Goal: Task Accomplishment & Management: Manage account settings

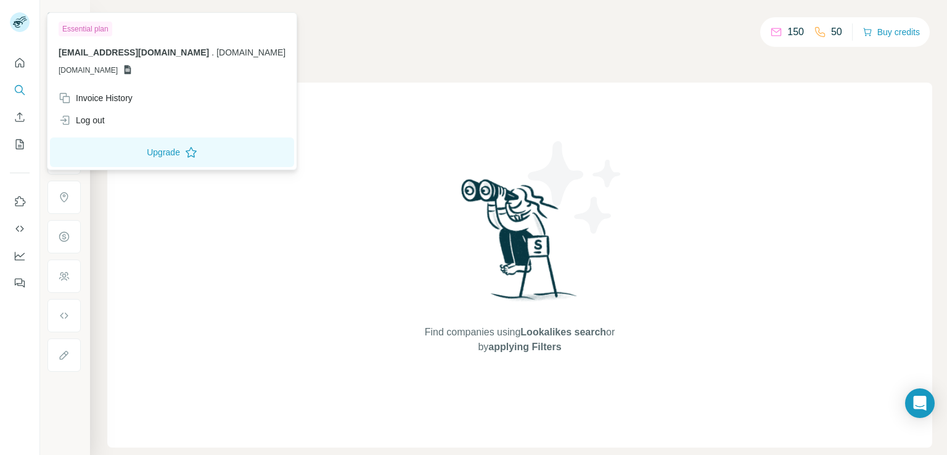
click at [25, 15] on rect at bounding box center [20, 22] width 20 height 20
click at [97, 125] on div "Log out" at bounding box center [82, 120] width 46 height 12
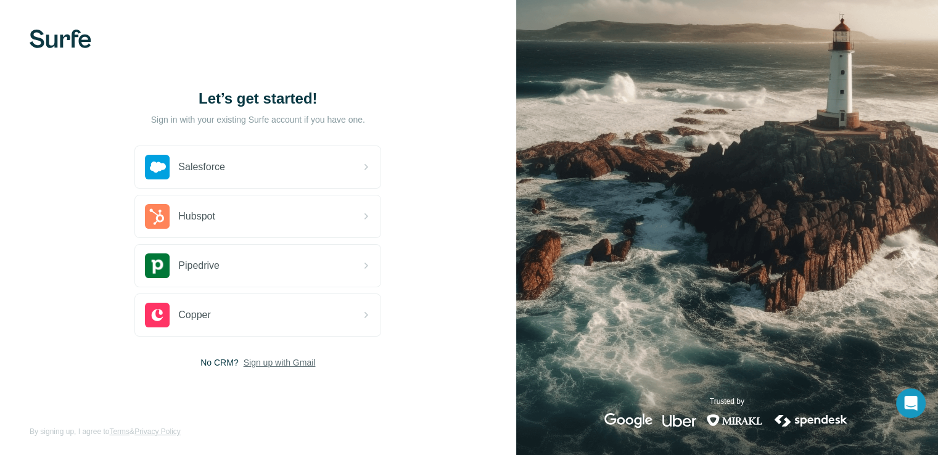
click at [302, 361] on span "Sign up with Gmail" at bounding box center [280, 362] width 72 height 12
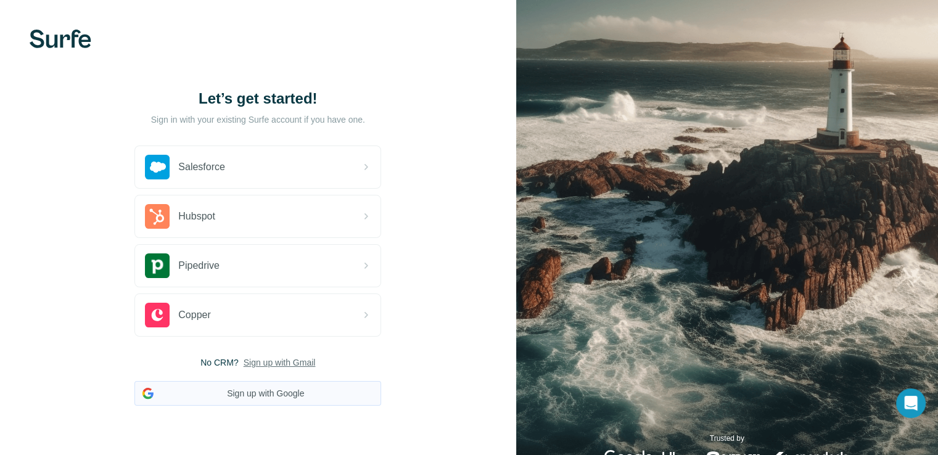
click at [300, 390] on button "Sign up with Google" at bounding box center [257, 393] width 247 height 25
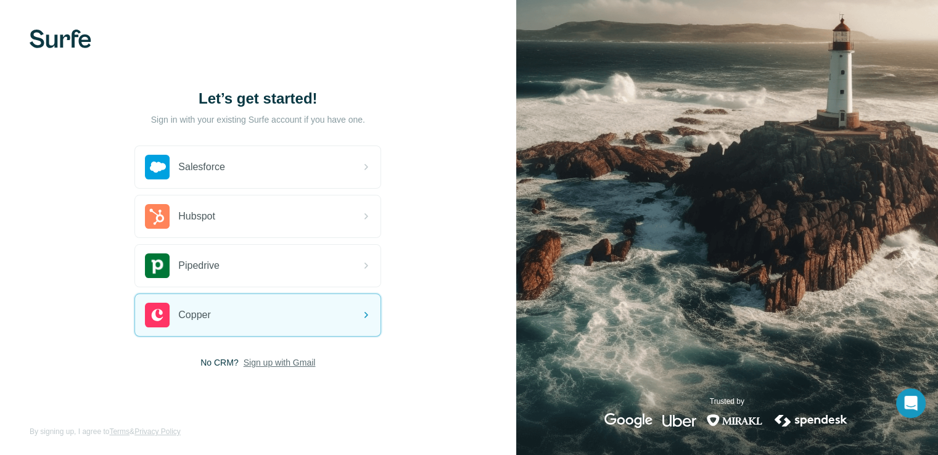
click at [298, 364] on span "Sign up with Gmail" at bounding box center [280, 362] width 72 height 12
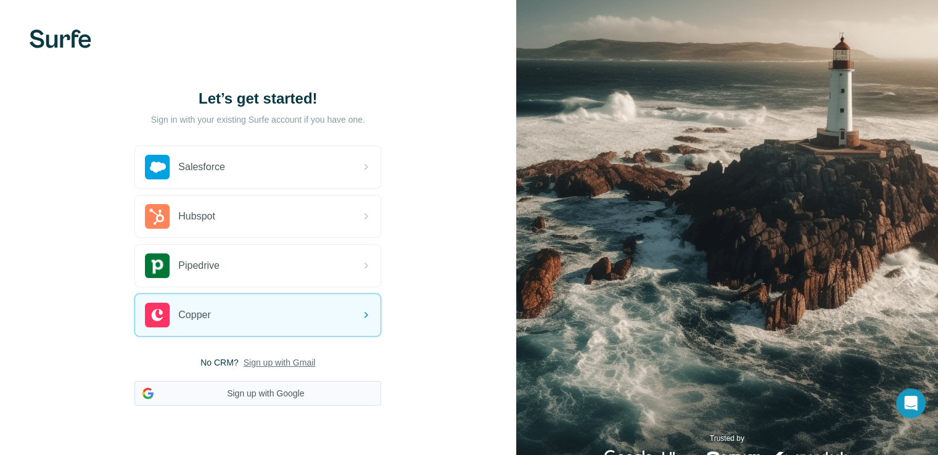
click at [293, 394] on button "Sign up with Google" at bounding box center [257, 393] width 247 height 25
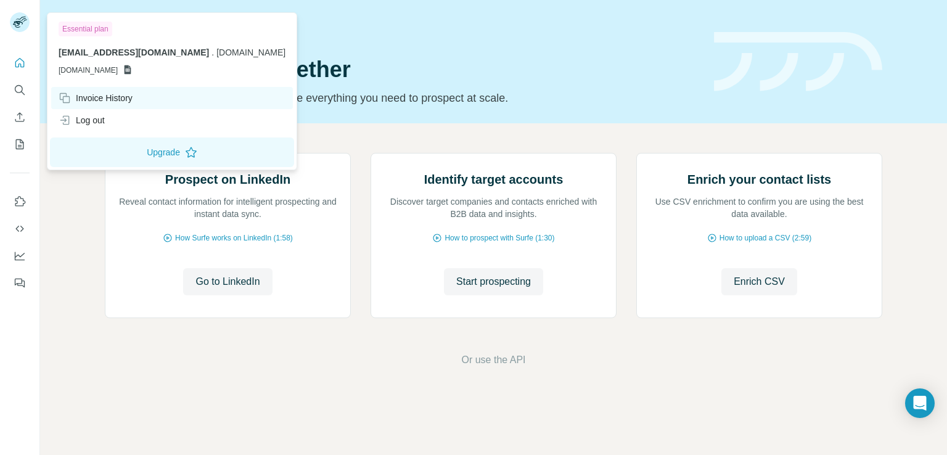
drag, startPoint x: 135, startPoint y: 100, endPoint x: 107, endPoint y: 96, distance: 28.0
click at [107, 96] on div "Invoice History" at bounding box center [96, 98] width 74 height 12
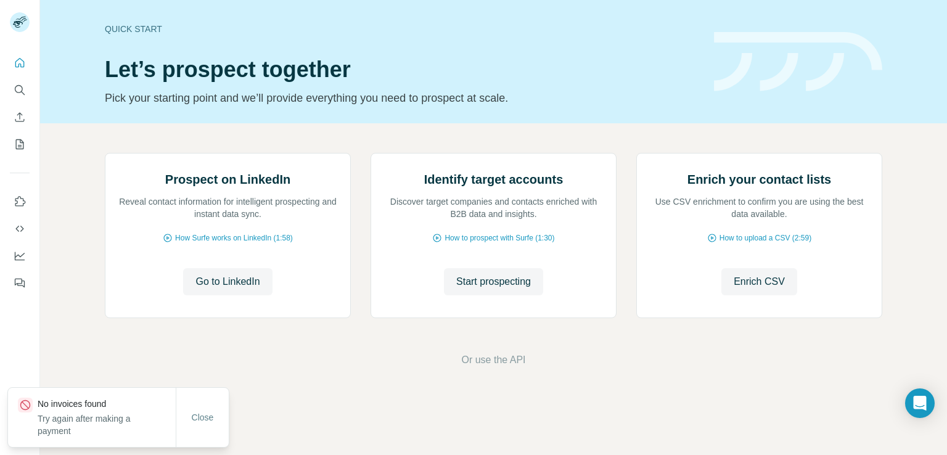
click at [77, 212] on div "Prospect on LinkedIn Reveal contact information for intelligent prospecting and…" at bounding box center [493, 260] width 907 height 274
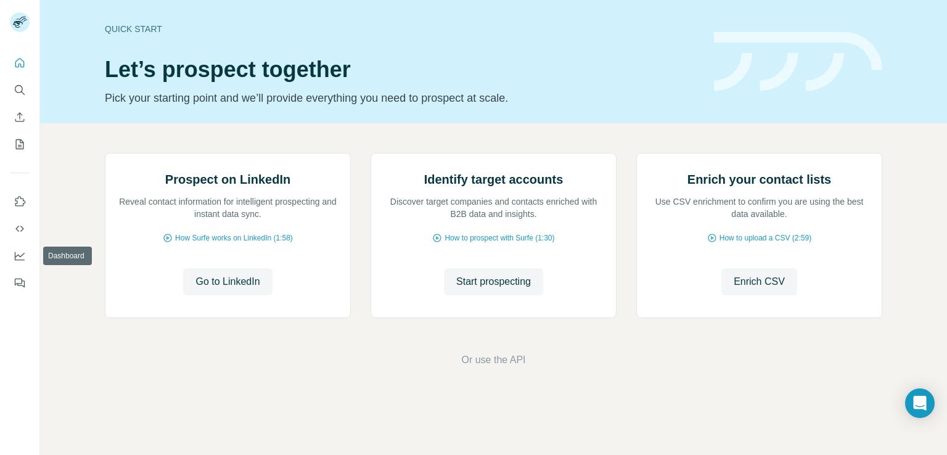
drag, startPoint x: 22, startPoint y: 257, endPoint x: 41, endPoint y: 322, distance: 67.5
click at [41, 322] on div "Prospect on LinkedIn Reveal contact information for intelligent prospecting and…" at bounding box center [493, 260] width 907 height 274
click at [20, 250] on icon "Dashboard" at bounding box center [20, 256] width 12 height 12
click at [22, 57] on icon "Quick start" at bounding box center [20, 63] width 12 height 12
